Goal: Task Accomplishment & Management: Manage account settings

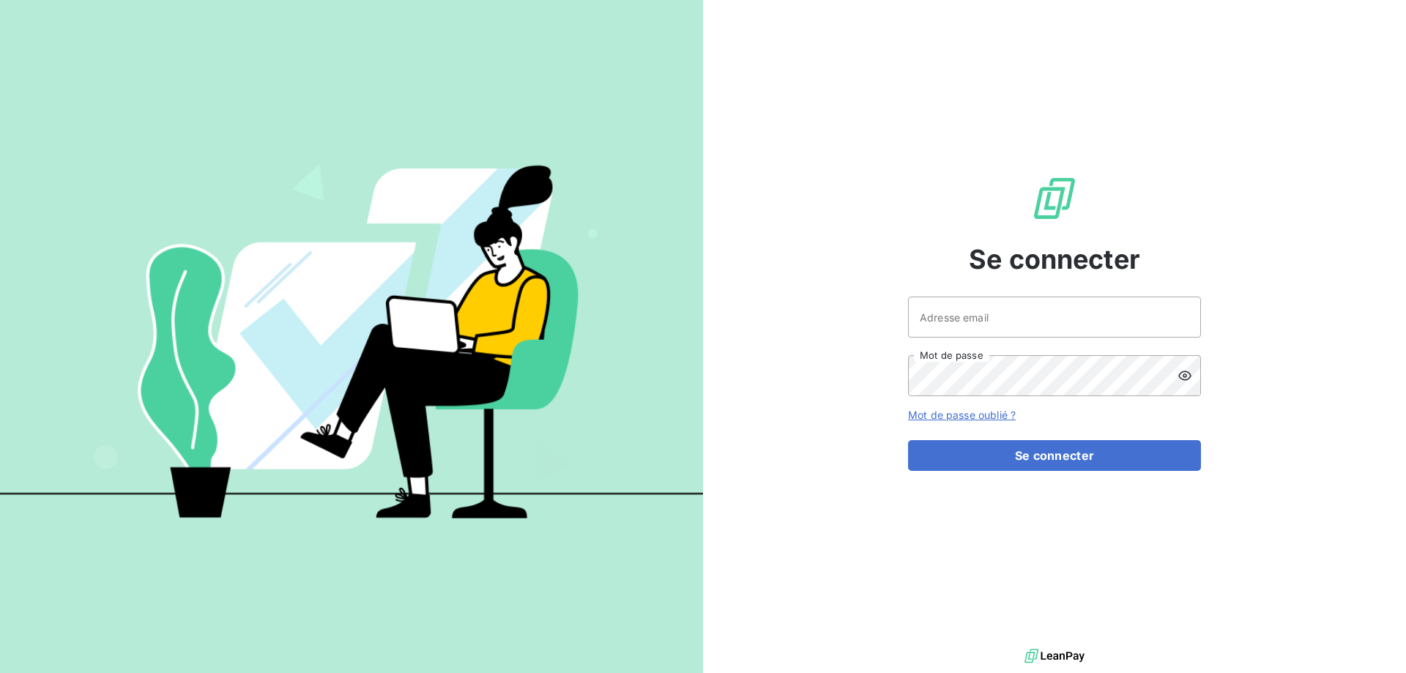
click at [1179, 313] on keeper-lock "Open Keeper Popup" at bounding box center [1181, 317] width 18 height 18
type input "contact@goudici.fr"
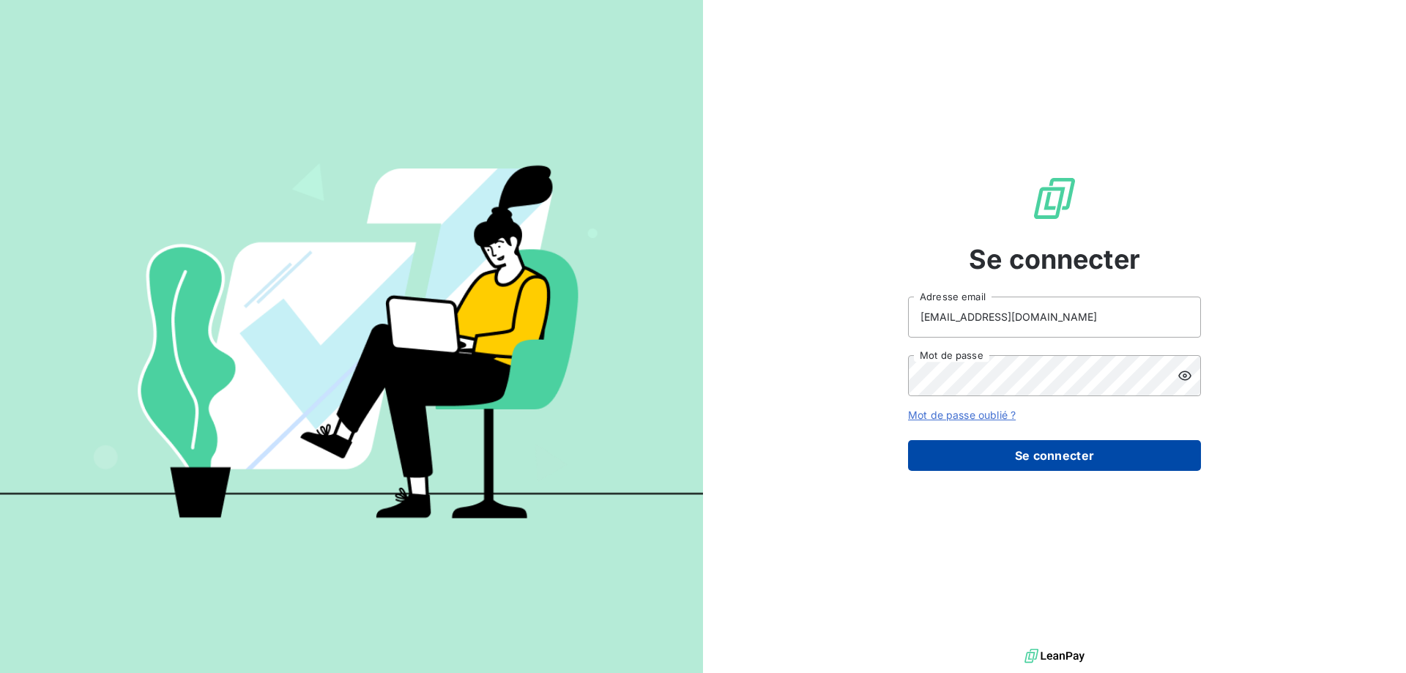
click at [1095, 453] on button "Se connecter" at bounding box center [1054, 455] width 293 height 31
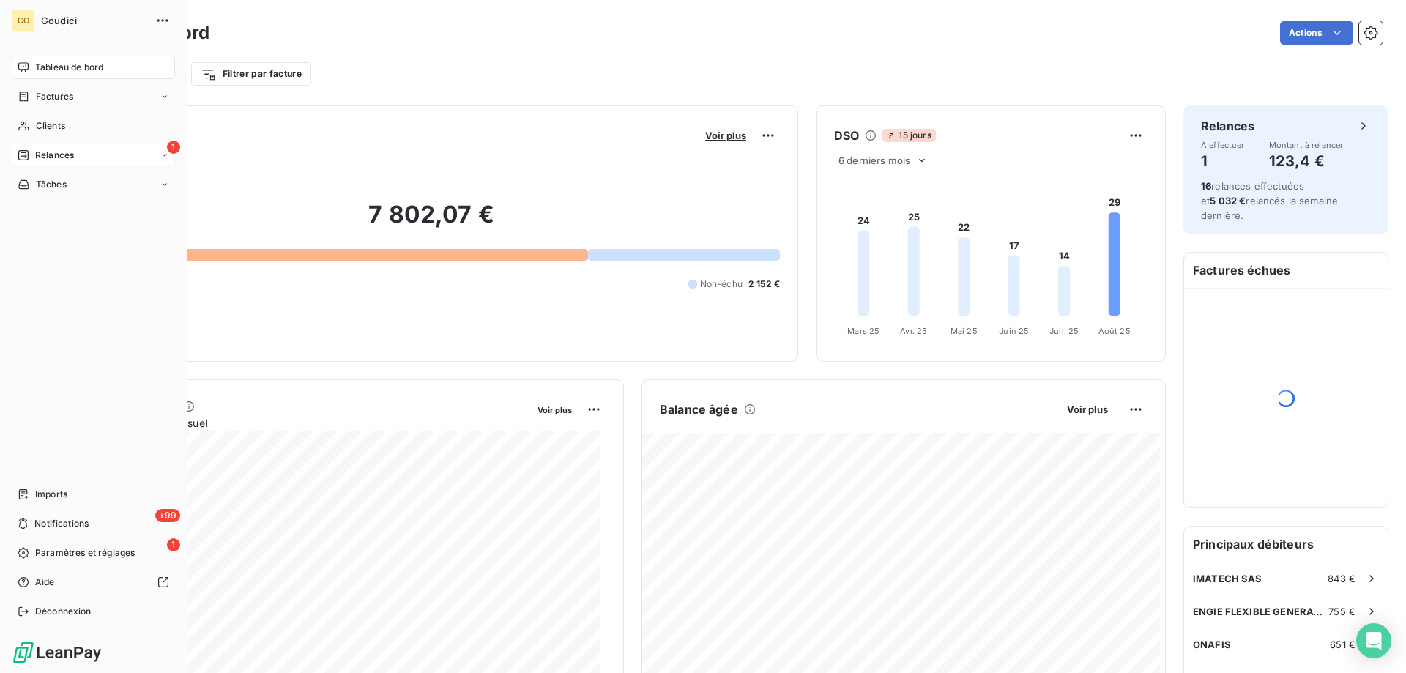
click at [35, 152] on span "Relances" at bounding box center [54, 155] width 39 height 13
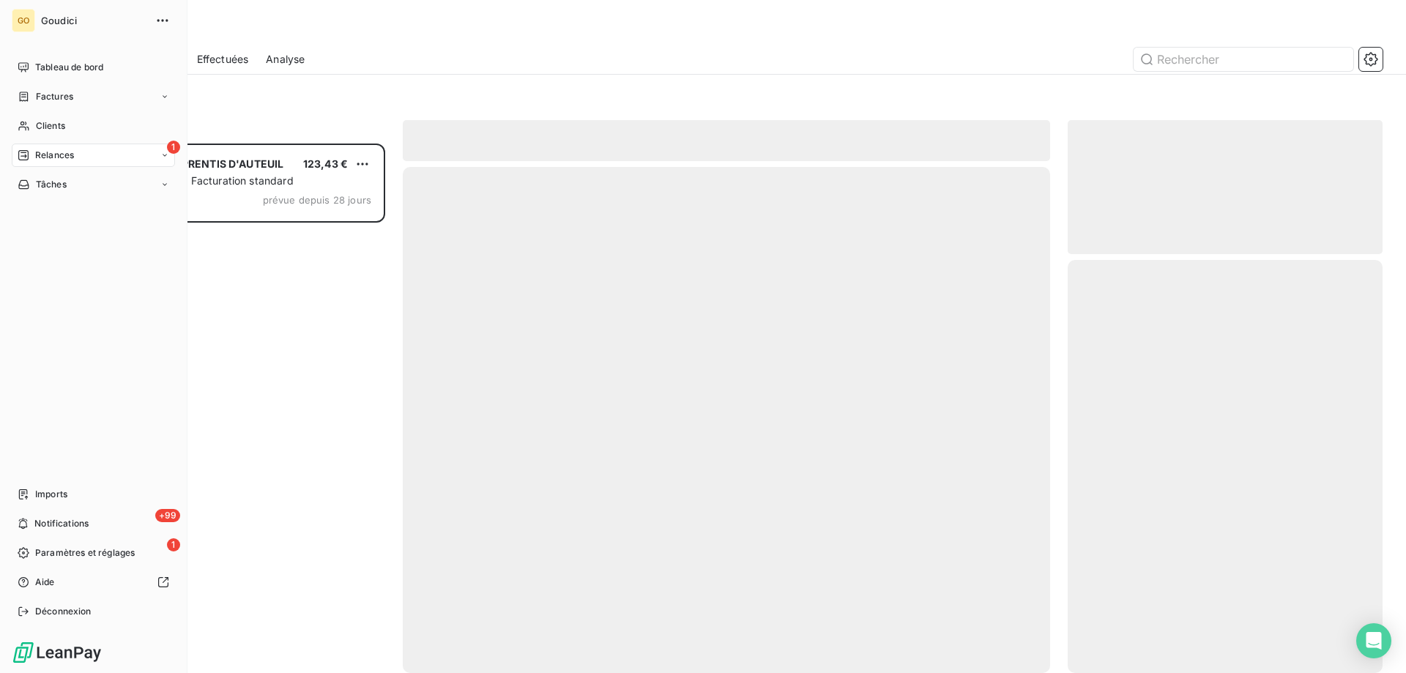
scroll to position [518, 304]
